Goal: Task Accomplishment & Management: Complete application form

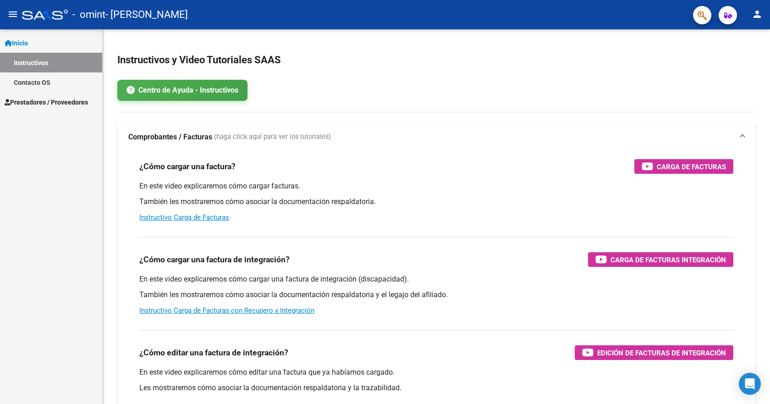
click at [22, 99] on span "Prestadores / Proveedores" at bounding box center [46, 102] width 83 height 10
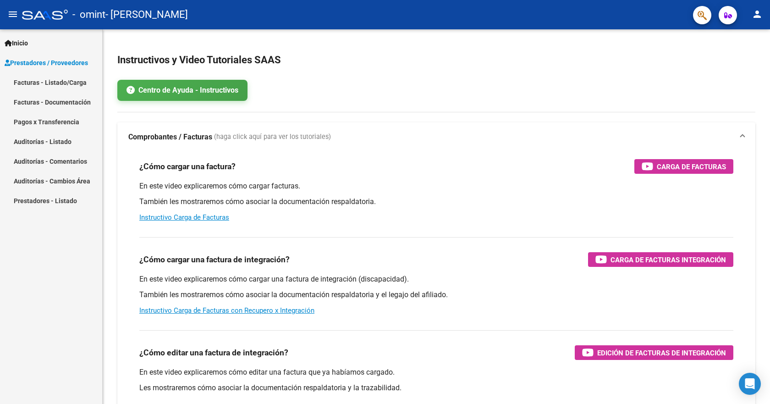
click at [26, 87] on link "Facturas - Listado/Carga" at bounding box center [51, 82] width 102 height 20
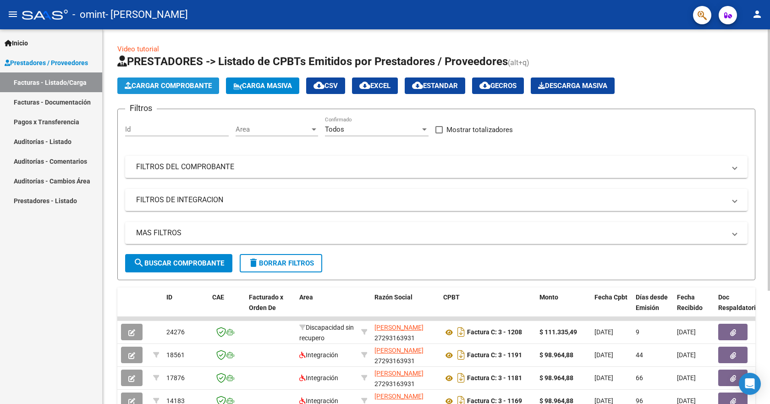
click at [140, 88] on span "Cargar Comprobante" at bounding box center [168, 86] width 87 height 8
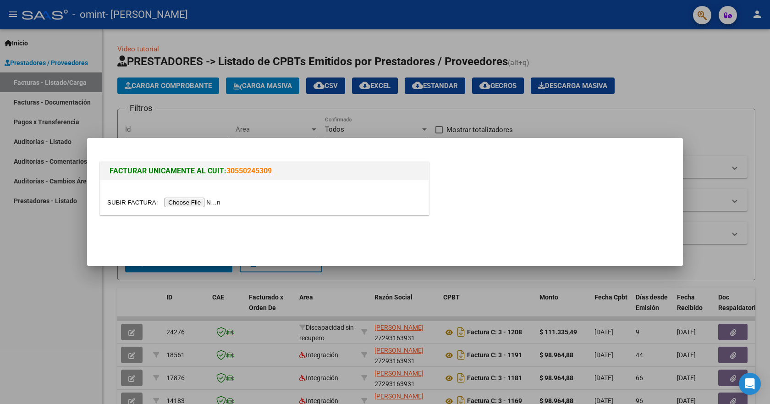
click at [202, 200] on input "file" at bounding box center [165, 202] width 116 height 10
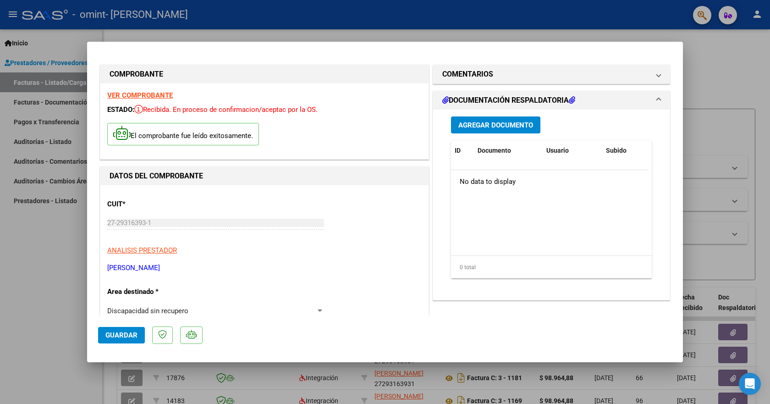
click at [499, 126] on span "Agregar Documento" at bounding box center [495, 125] width 75 height 8
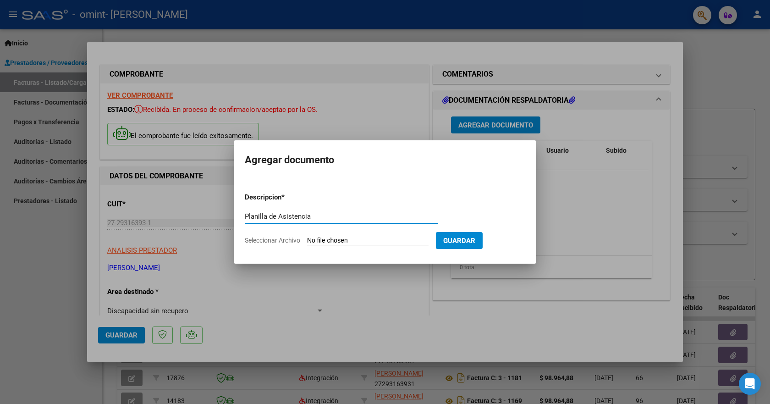
type input "Planilla de Asistencia"
click at [386, 238] on input "Seleccionar Archivo" at bounding box center [367, 240] width 121 height 9
type input "C:\fakepath\Planilla de Asistencia 09 2025.pdf"
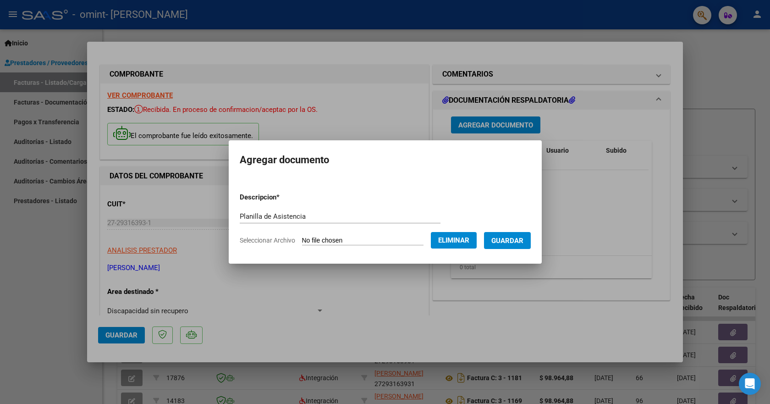
click at [510, 241] on span "Guardar" at bounding box center [507, 240] width 32 height 8
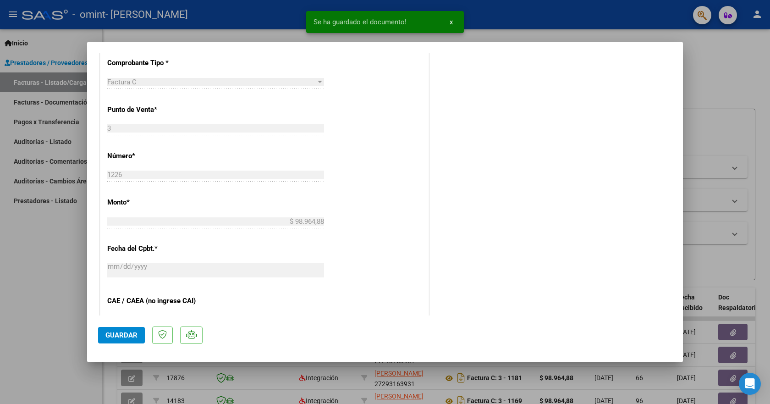
scroll to position [470, 0]
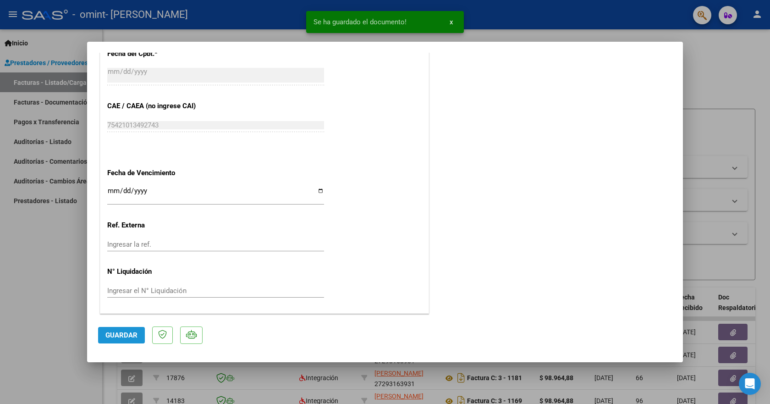
click at [117, 339] on span "Guardar" at bounding box center [121, 335] width 32 height 8
click at [451, 22] on span "x" at bounding box center [450, 22] width 3 height 8
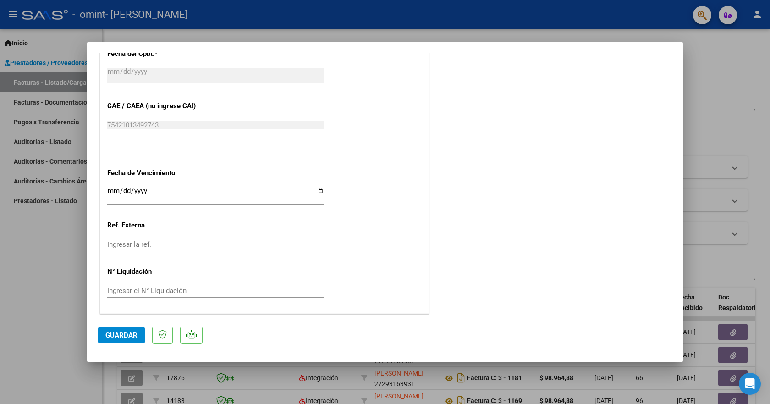
click at [119, 339] on span "Guardar" at bounding box center [121, 335] width 32 height 8
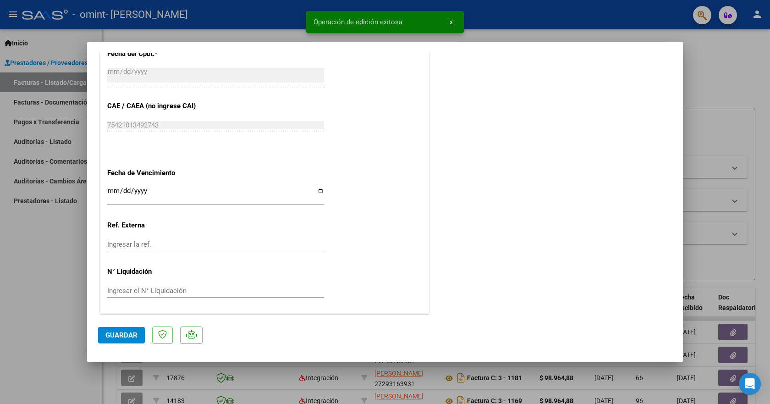
click at [736, 43] on div at bounding box center [385, 202] width 770 height 404
type input "$ 0,00"
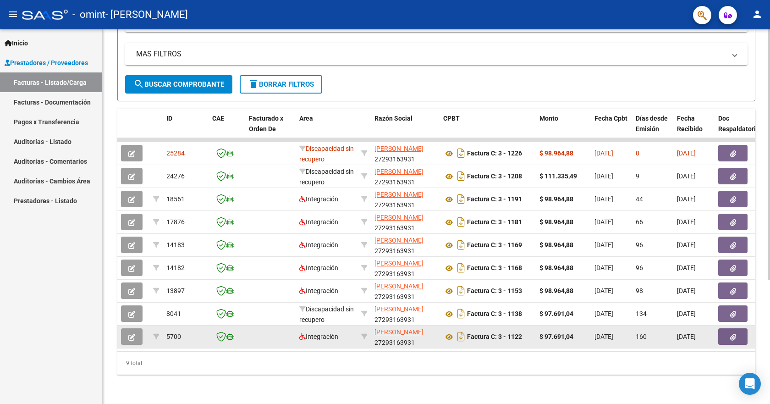
scroll to position [0, 0]
